Goal: Information Seeking & Learning: Learn about a topic

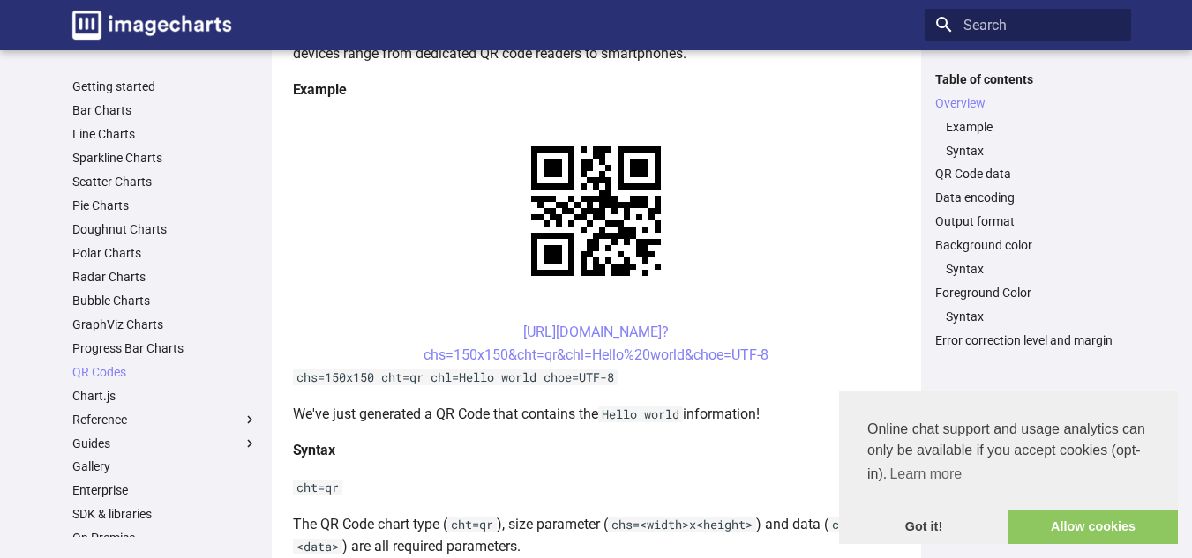
scroll to position [357, 0]
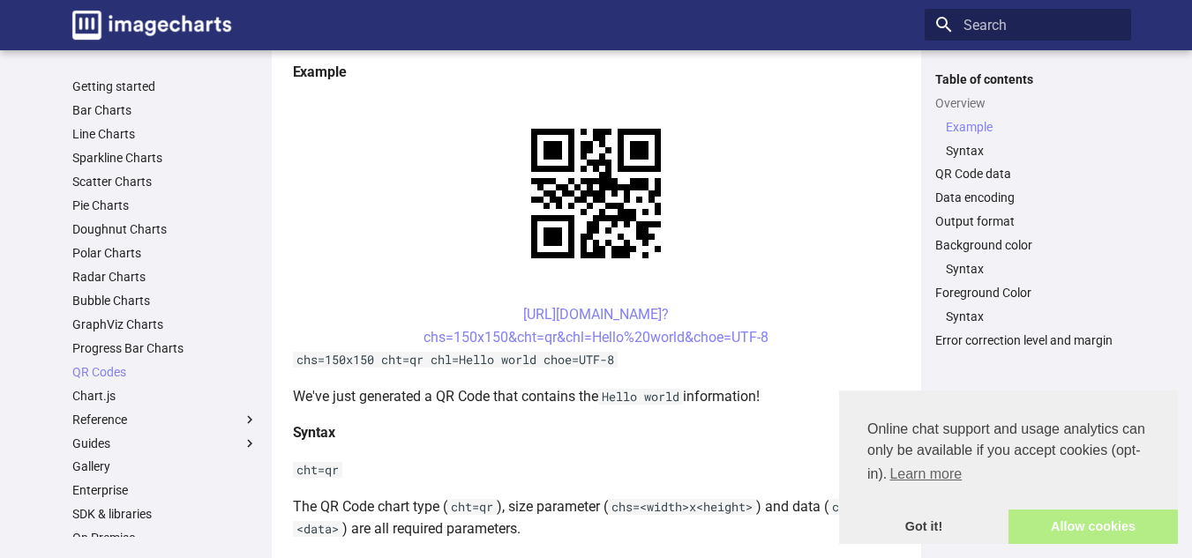
click at [1043, 527] on link "Allow cookies" at bounding box center [1092, 527] width 169 height 35
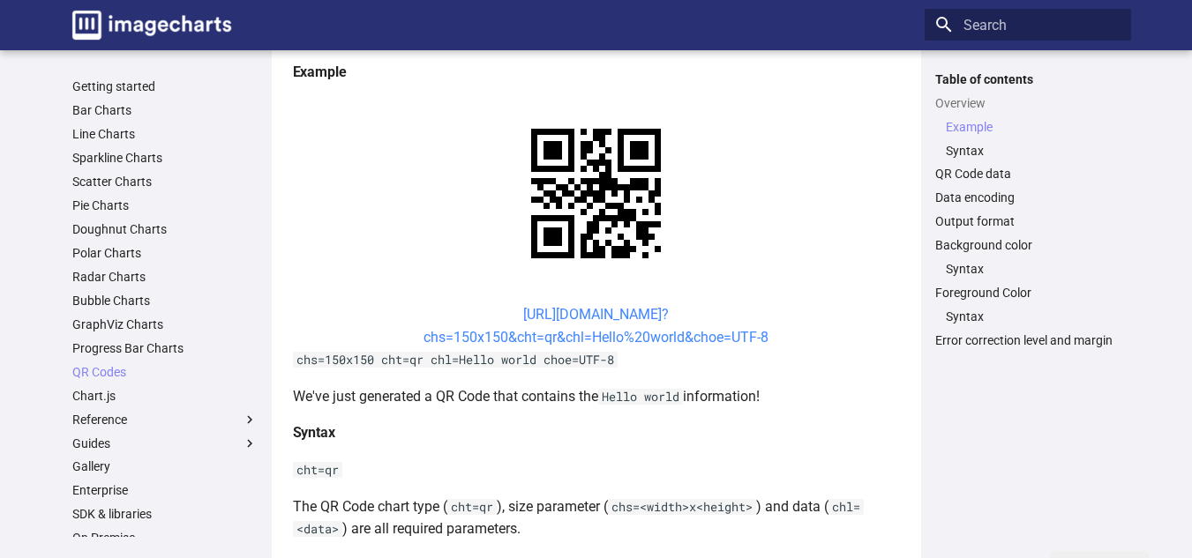
drag, startPoint x: 491, startPoint y: 315, endPoint x: 768, endPoint y: 341, distance: 277.3
click at [768, 341] on center "https://image-charts.com/chart? chs=150x150&cht=qr&chl=Hello%20world&choe=UTF-8" at bounding box center [596, 325] width 607 height 45
copy link "https://image-charts.com/chart? chs=150x150&cht=qr&chl=Hello%20world&choe=UTF-8"
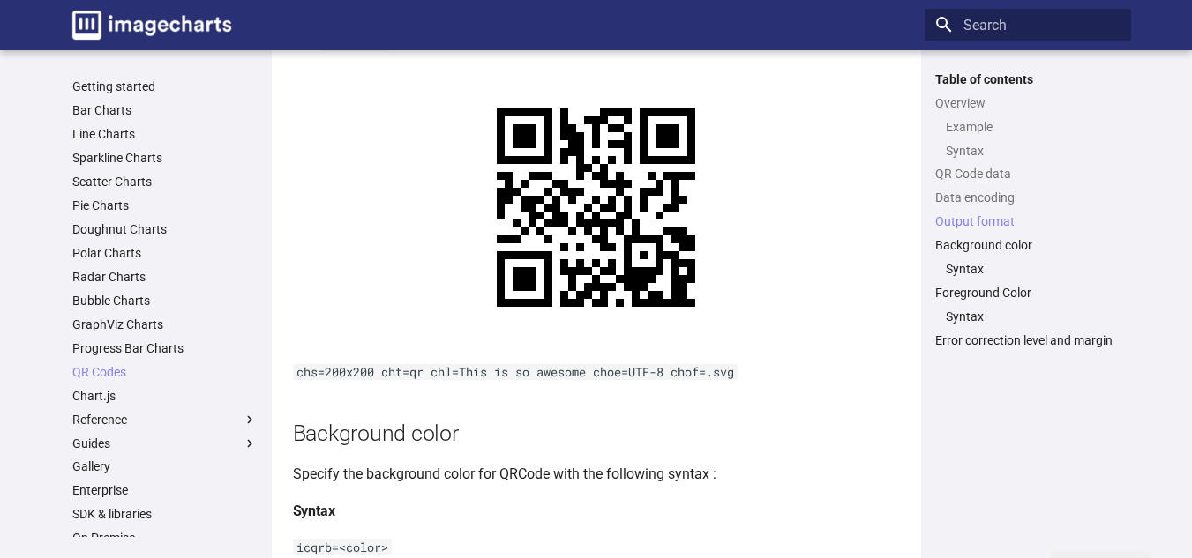
scroll to position [1824, 0]
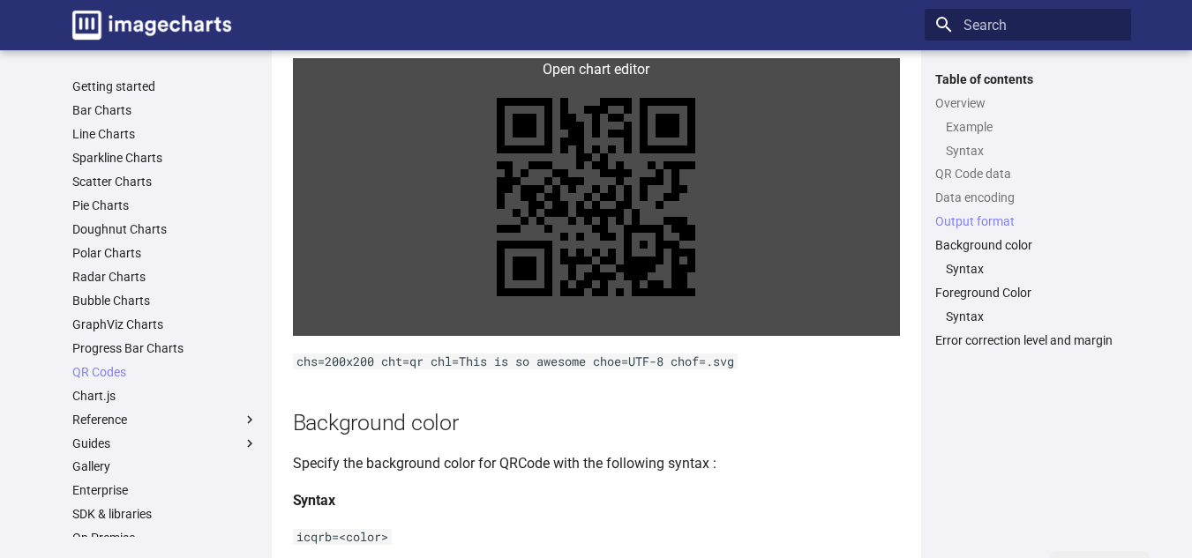
click at [550, 198] on link at bounding box center [596, 197] width 607 height 278
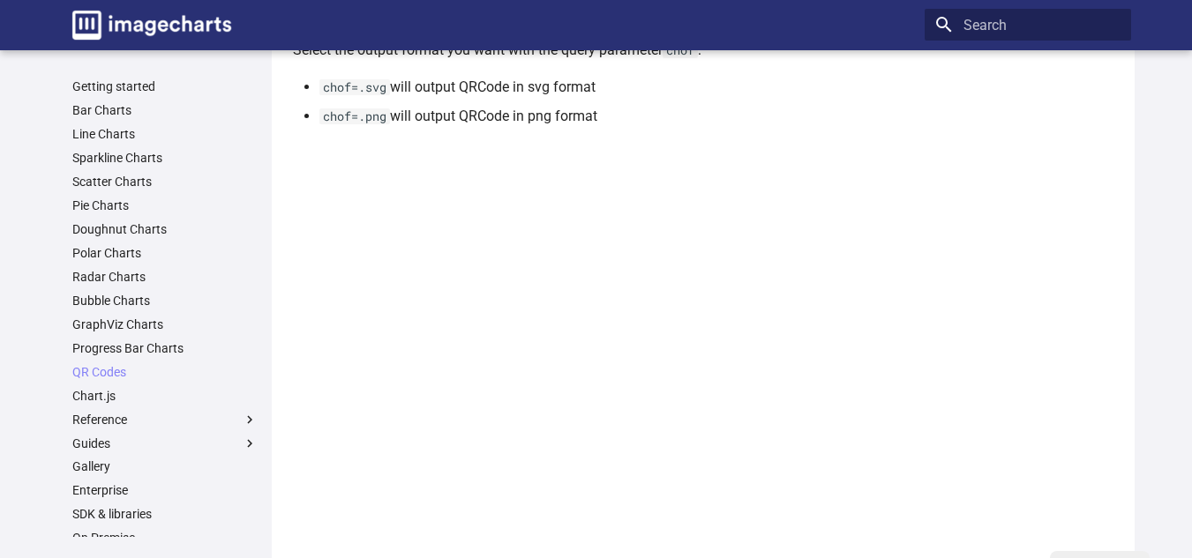
scroll to position [1701, 0]
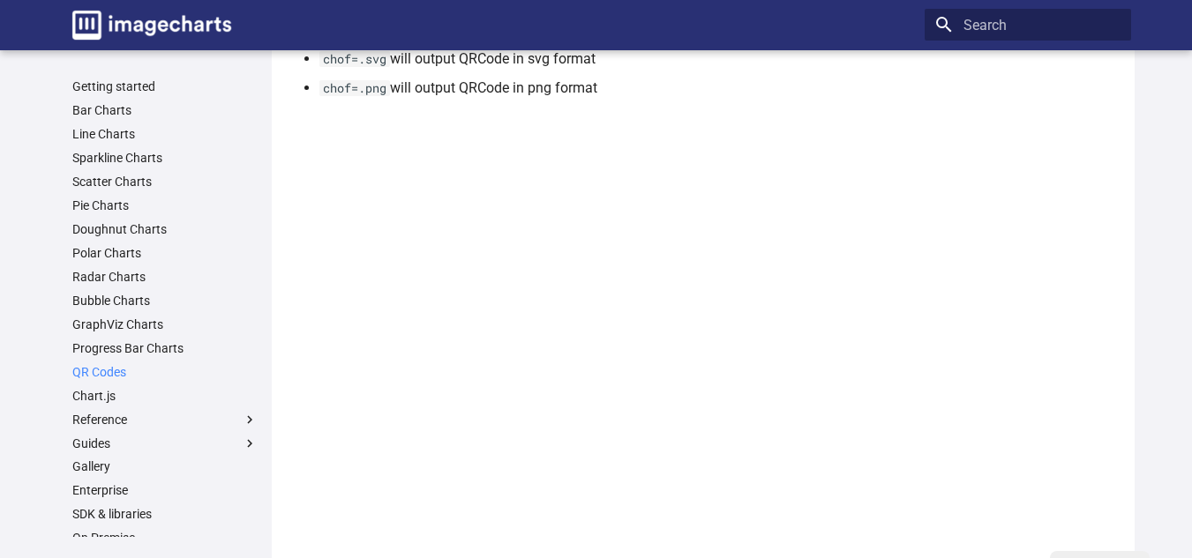
click at [90, 375] on link "QR Codes" at bounding box center [164, 372] width 185 height 16
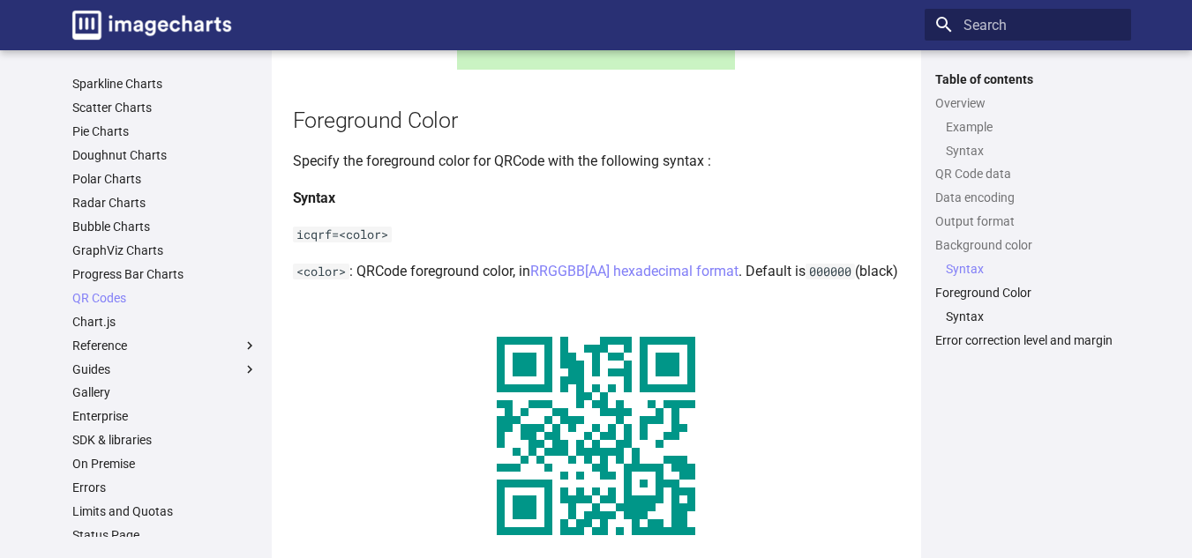
scroll to position [128, 0]
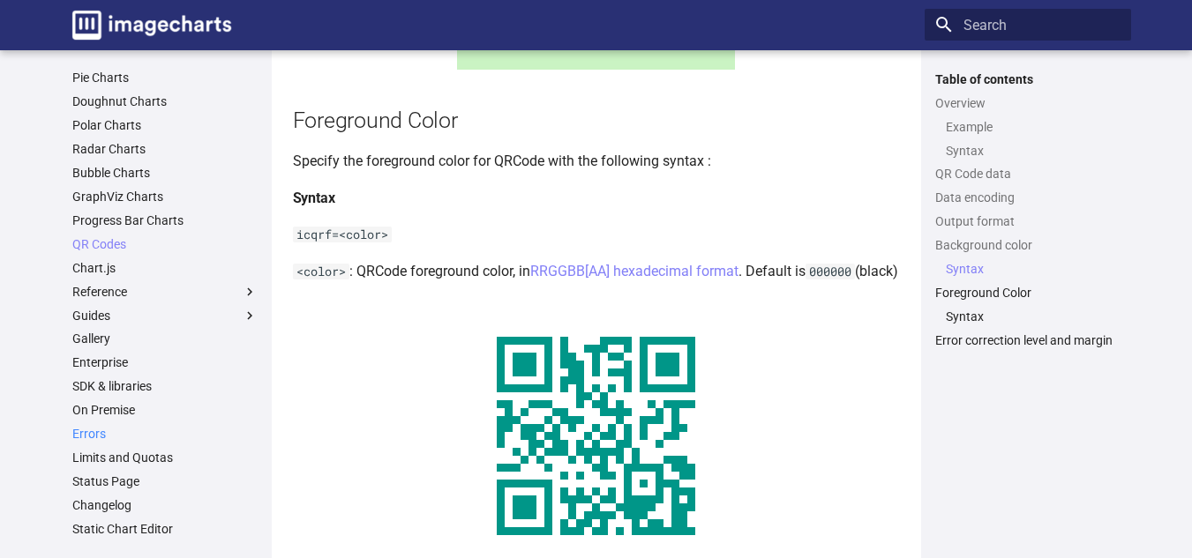
click at [95, 426] on link "Errors" at bounding box center [164, 434] width 185 height 16
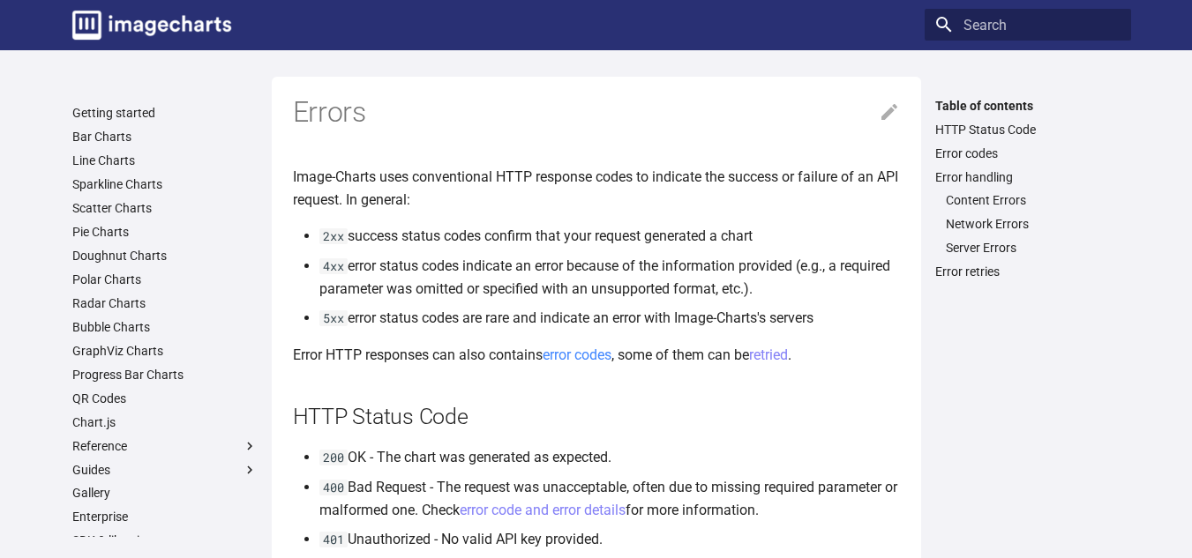
click at [580, 358] on link "error codes" at bounding box center [577, 355] width 69 height 17
click at [154, 109] on link "Getting started" at bounding box center [164, 113] width 185 height 16
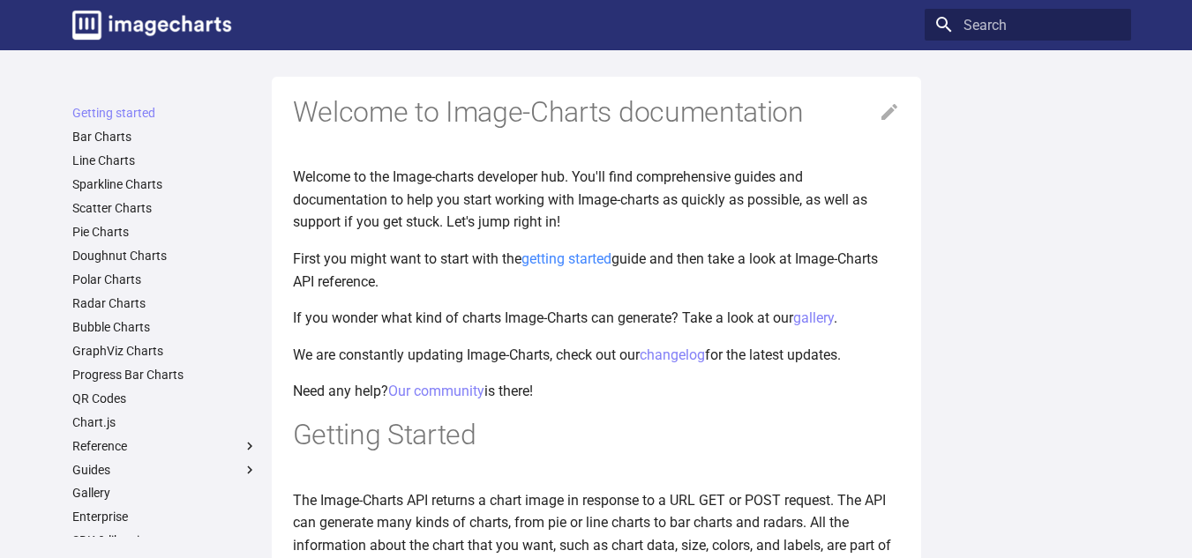
click at [552, 262] on link "getting started" at bounding box center [566, 259] width 90 height 17
